Goal: Find specific page/section: Locate a particular part of the current website

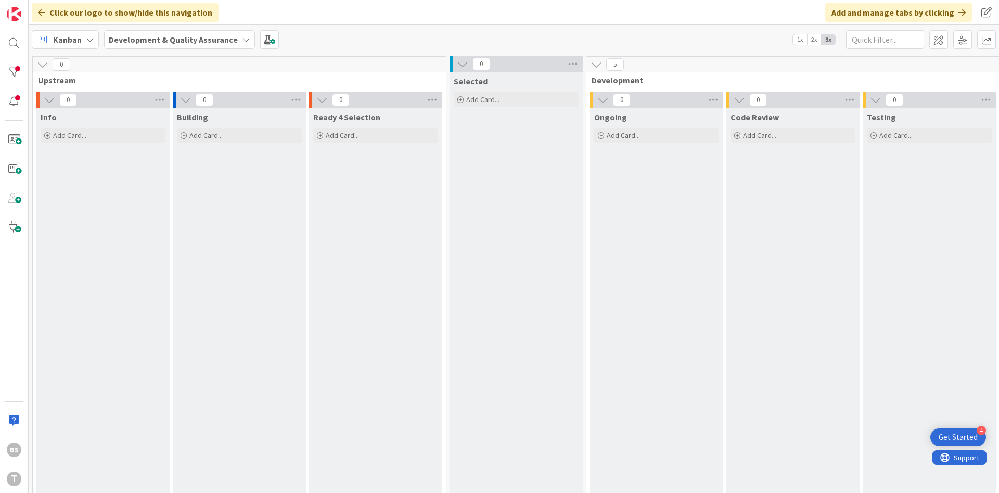
scroll to position [47, 196]
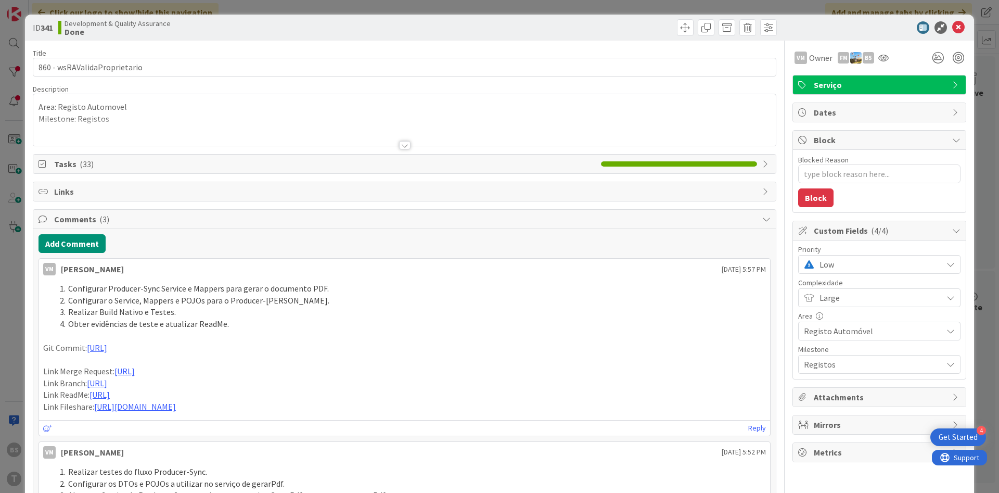
click at [839, 263] on span "Low" at bounding box center [879, 264] width 118 height 15
click at [839, 332] on span "High" at bounding box center [894, 327] width 121 height 16
click at [962, 22] on icon at bounding box center [958, 27] width 12 height 12
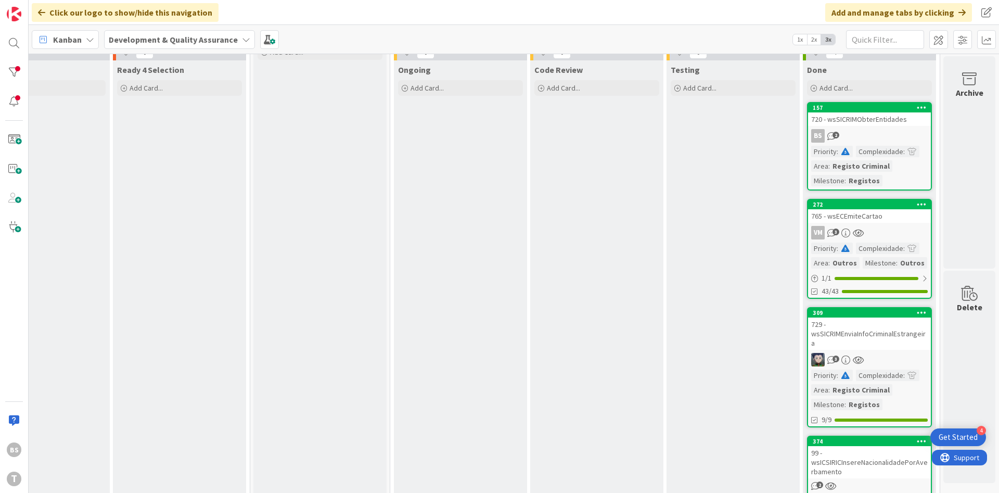
scroll to position [125, 196]
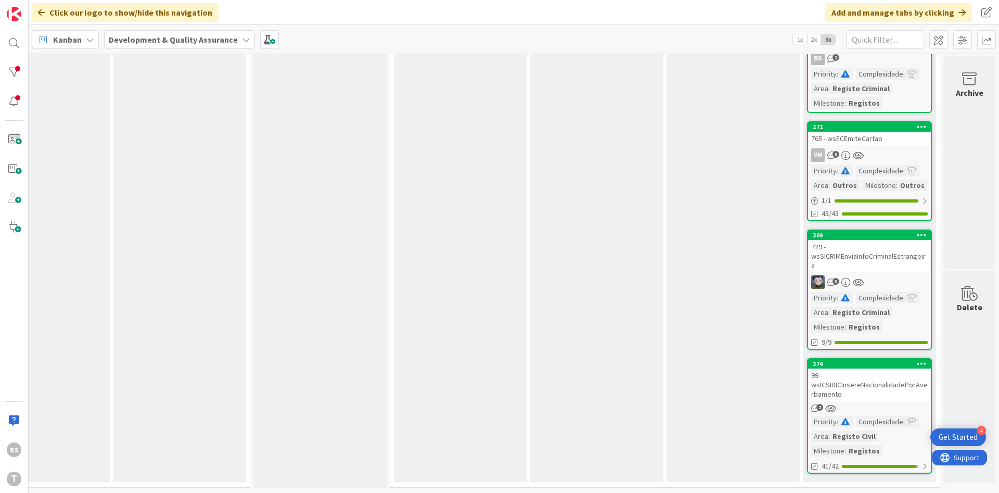
click at [896, 138] on div "765 - wsECEmiteCartao" at bounding box center [869, 139] width 123 height 14
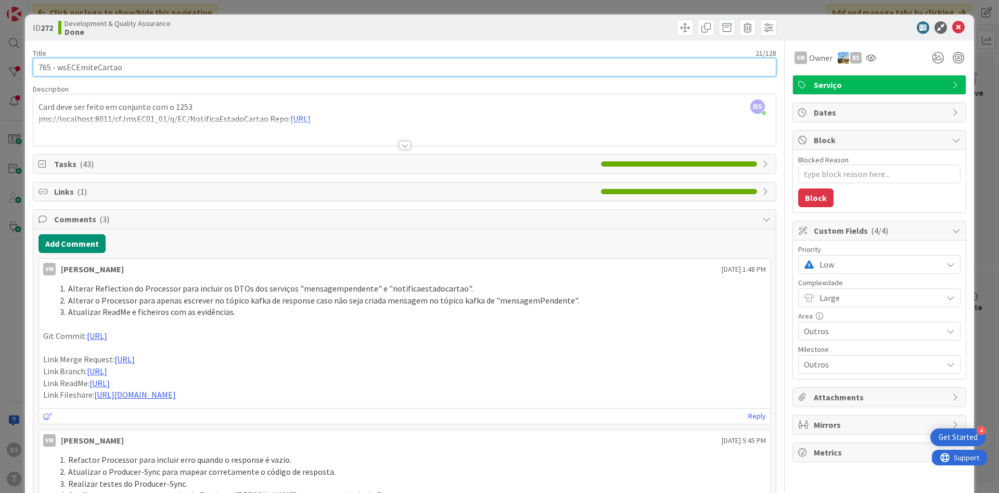
click at [109, 70] on input "765 - wsECEmiteCartao" at bounding box center [405, 67] width 744 height 19
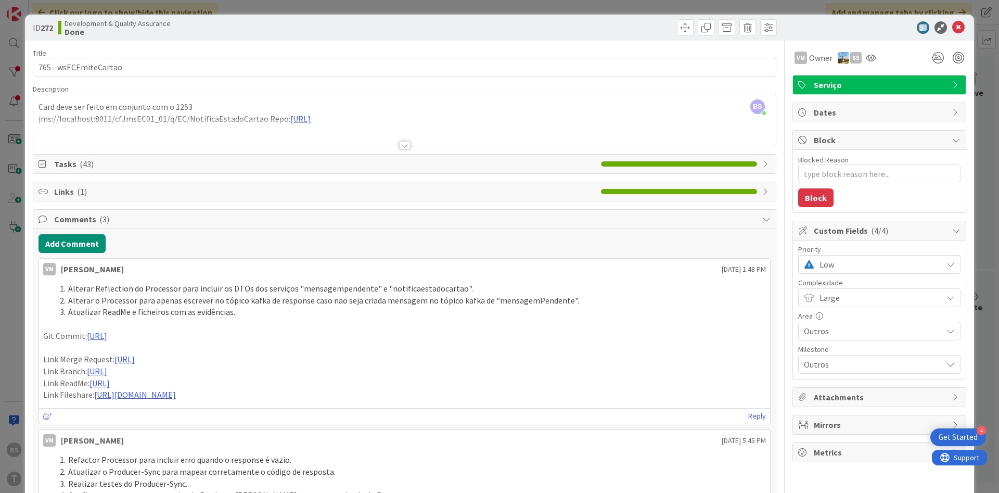
click at [869, 270] on span "Low" at bounding box center [879, 264] width 118 height 15
click at [880, 323] on span "High" at bounding box center [894, 327] width 121 height 16
click at [959, 28] on icon at bounding box center [958, 27] width 12 height 12
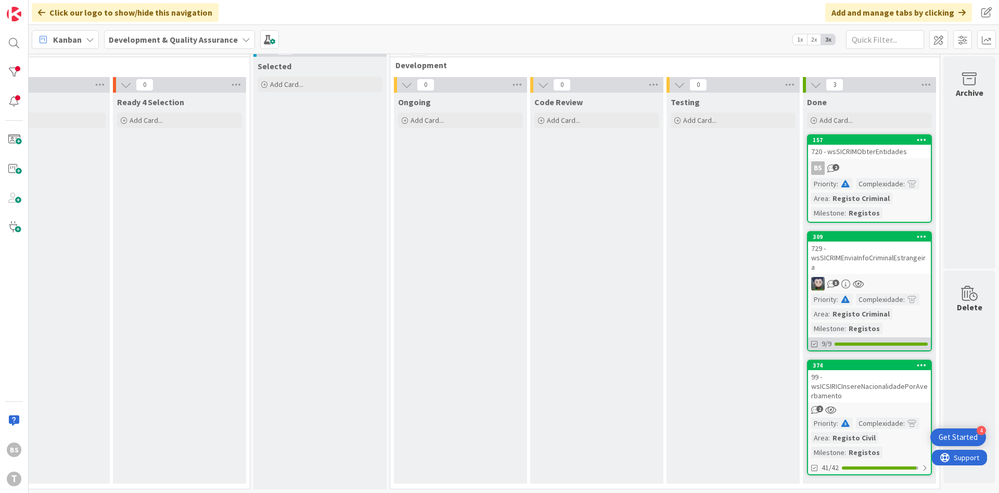
scroll to position [17, 196]
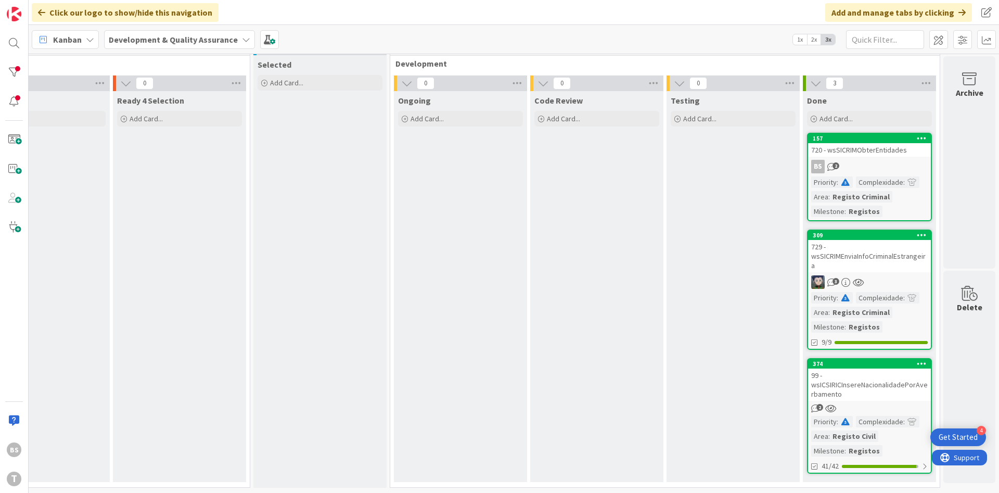
click at [875, 255] on div "729 - wsSICRIMEnviaInfoCriminalEstrangeira" at bounding box center [869, 256] width 123 height 32
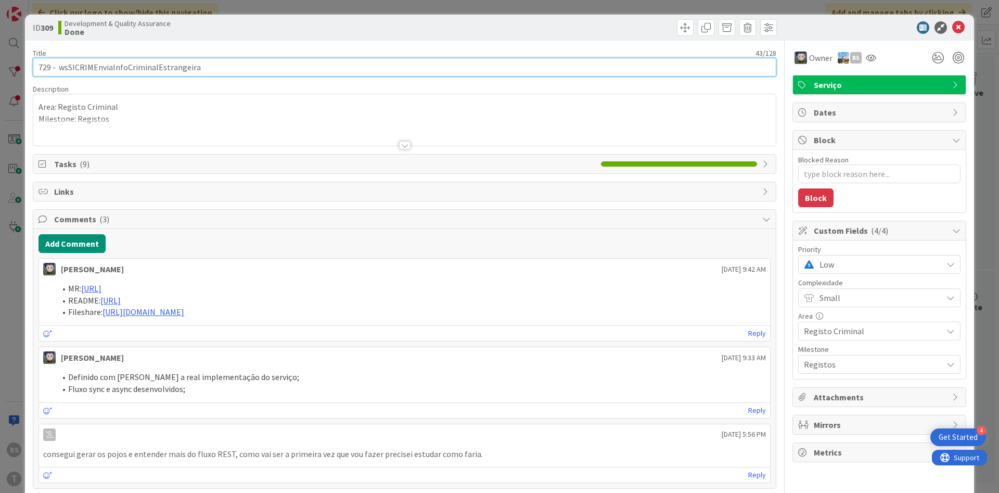
click at [156, 68] on input "729 - wsSICRIMEnviaInfoCriminalEstrangeira" at bounding box center [405, 67] width 744 height 19
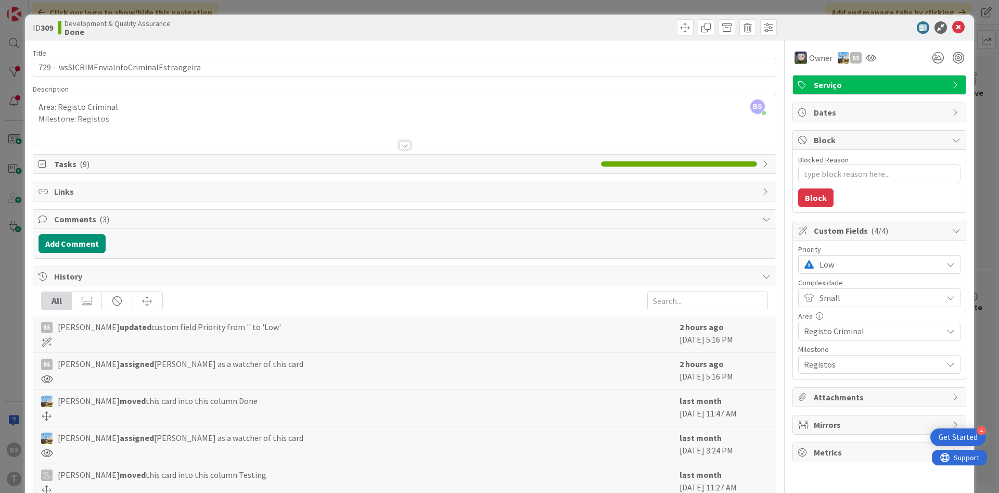
type textarea "x"
